Goal: Information Seeking & Learning: Find contact information

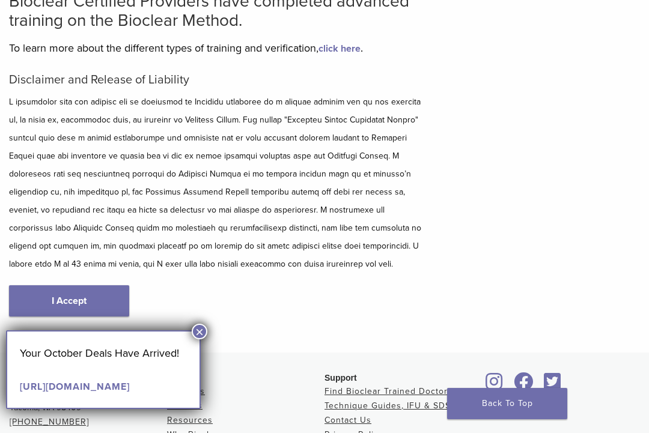
scroll to position [123, 0]
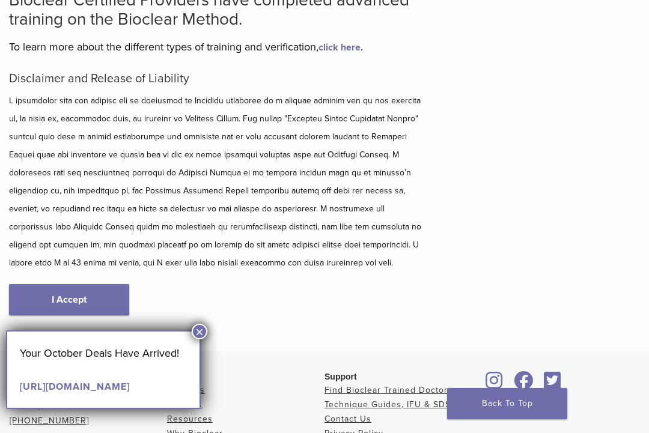
click at [204, 331] on button "×" at bounding box center [200, 332] width 16 height 16
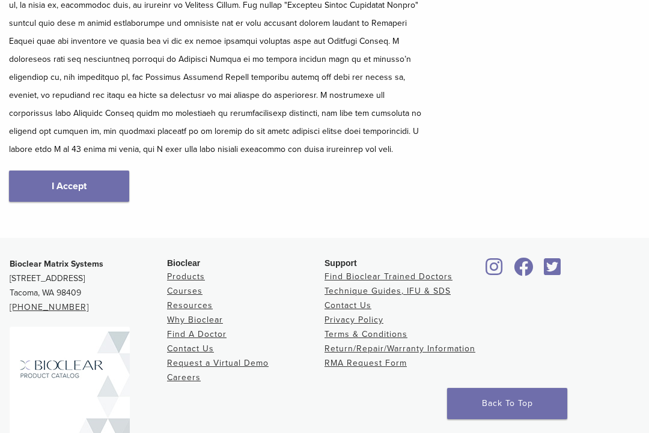
scroll to position [238, 0]
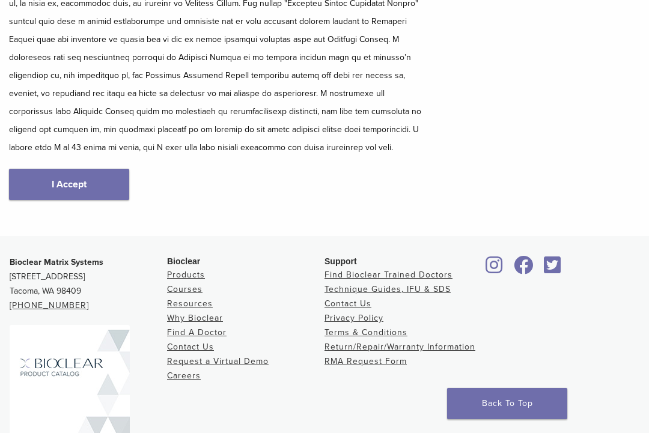
click at [97, 181] on link "I Accept" at bounding box center [69, 184] width 120 height 31
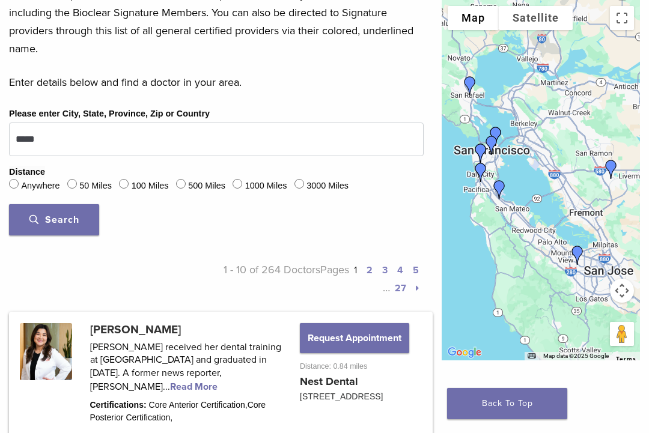
scroll to position [395, 0]
click at [85, 183] on label "50 Miles" at bounding box center [95, 186] width 32 height 13
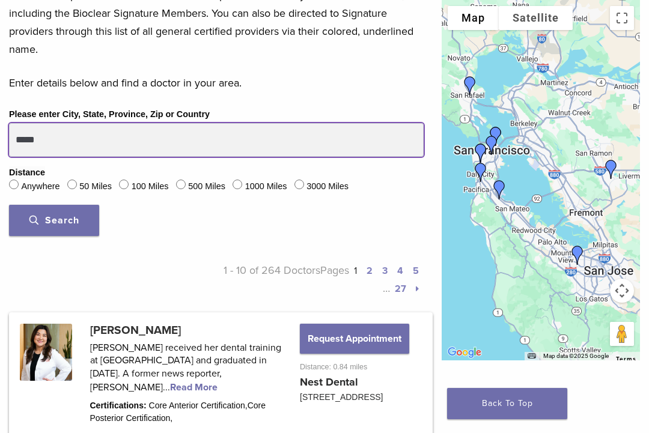
click at [70, 138] on input "*****" at bounding box center [216, 140] width 414 height 34
type input "*****"
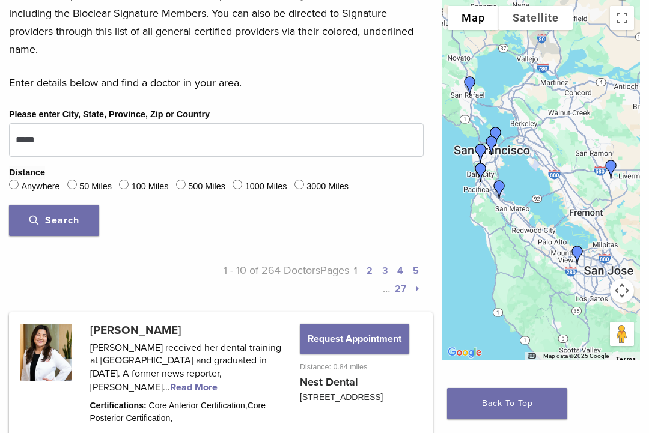
click at [80, 226] on button "Search" at bounding box center [54, 220] width 90 height 31
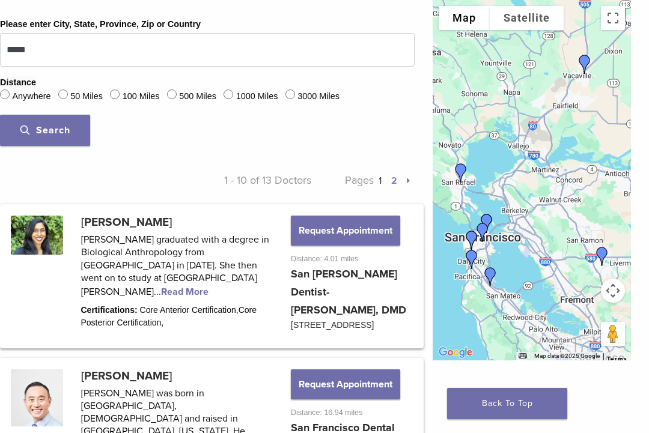
scroll to position [487, 9]
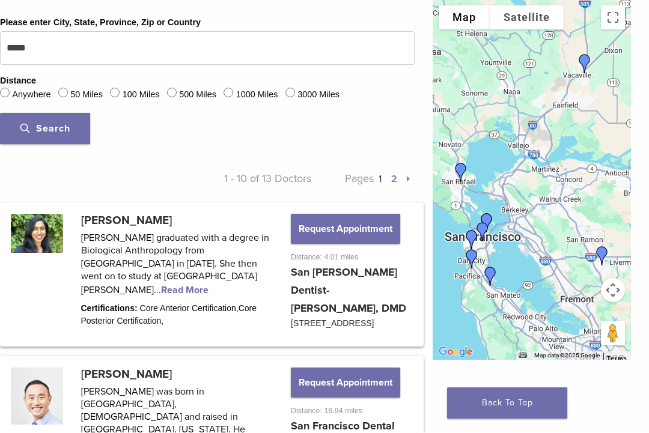
click at [395, 179] on link "2" at bounding box center [394, 180] width 6 height 12
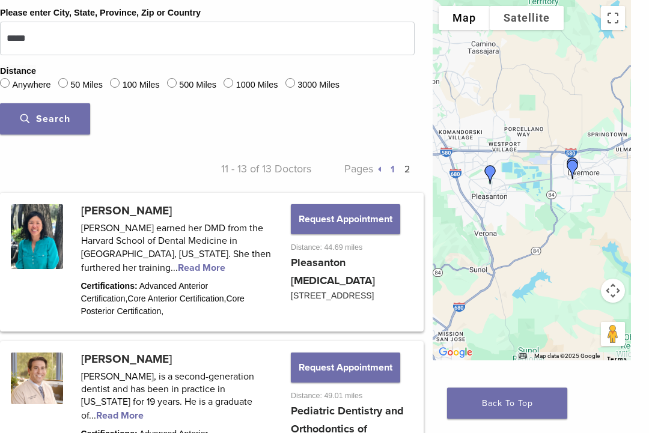
scroll to position [466, 9]
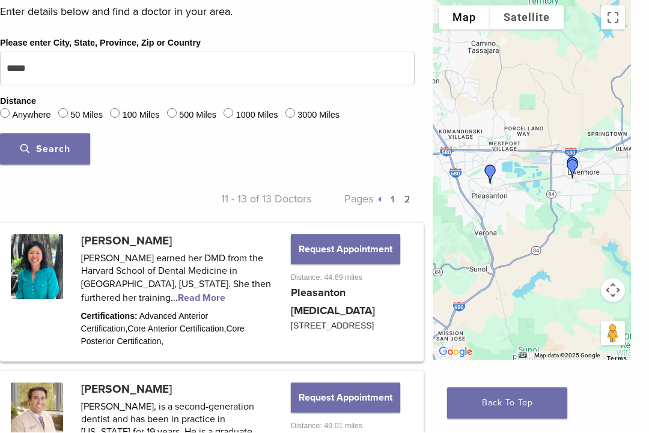
click at [390, 204] on link "1" at bounding box center [392, 200] width 4 height 12
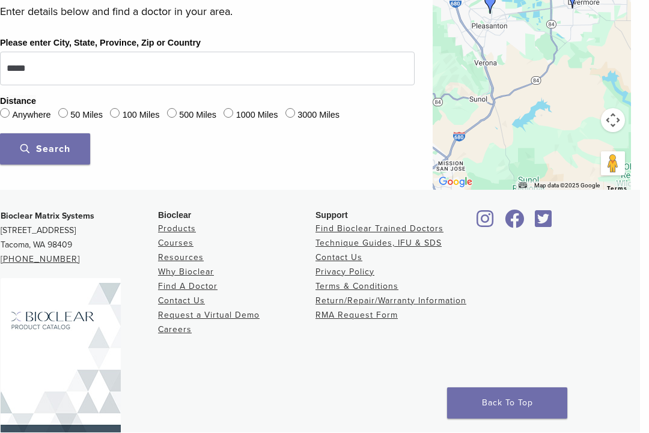
scroll to position [467, 9]
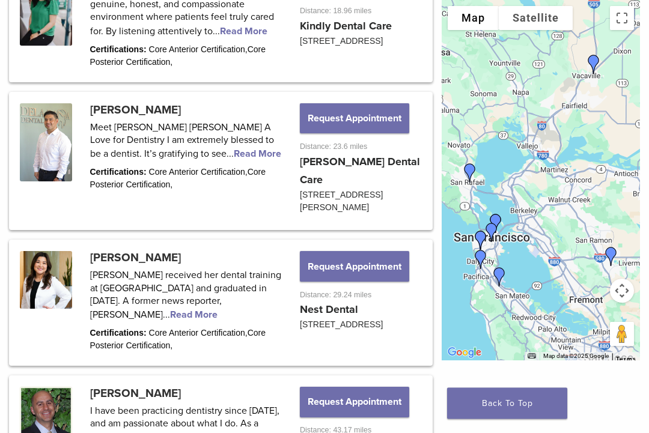
scroll to position [1496, 0]
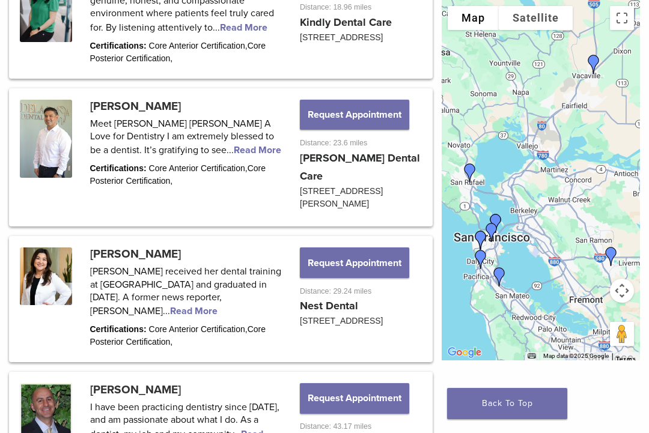
click at [158, 292] on link at bounding box center [221, 299] width 420 height 123
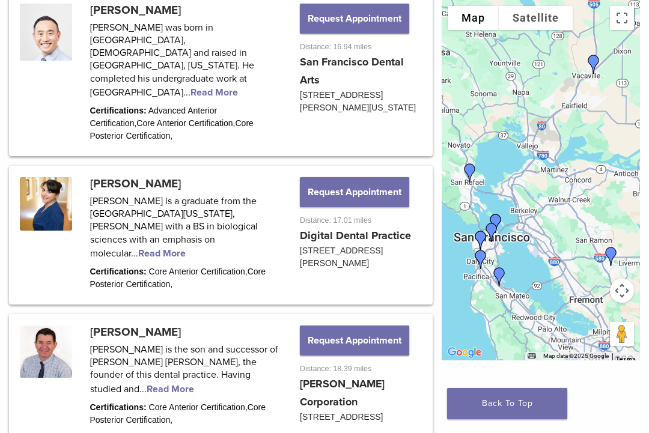
scroll to position [857, 0]
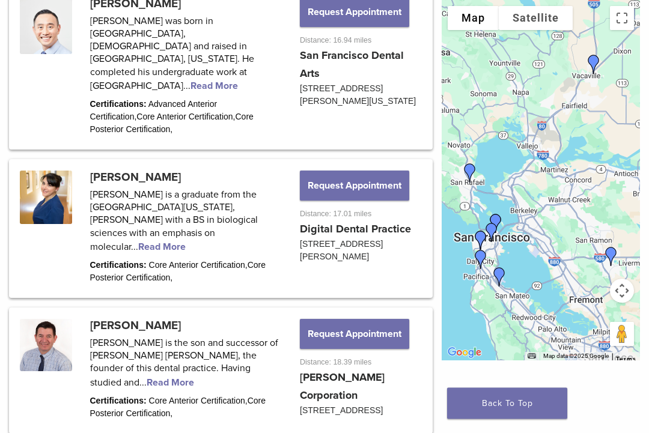
click at [261, 357] on link at bounding box center [221, 371] width 420 height 123
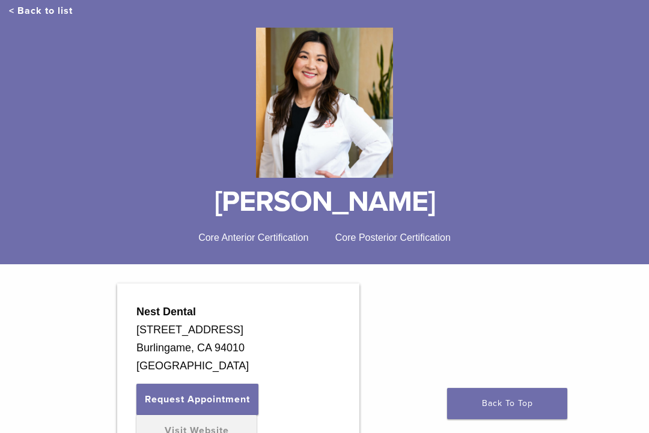
scroll to position [125, 0]
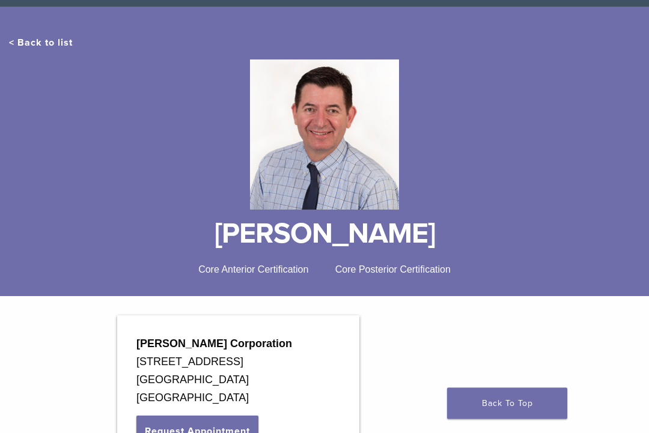
scroll to position [95, 0]
